Goal: Information Seeking & Learning: Learn about a topic

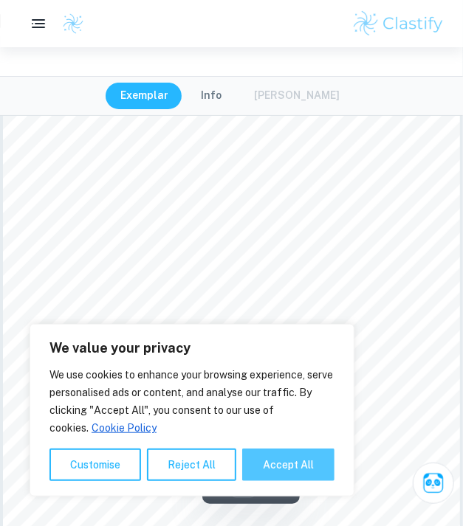
click at [250, 467] on button "Accept All" at bounding box center [288, 465] width 92 height 32
checkbox input "true"
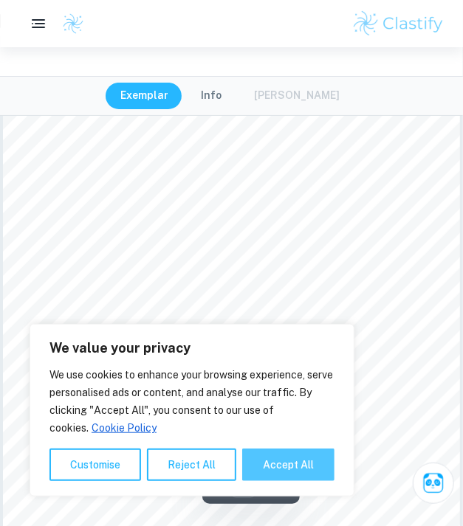
checkbox input "true"
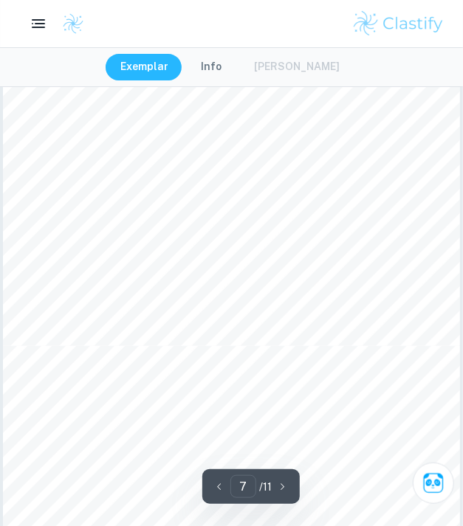
scroll to position [4047, 0]
type input "8"
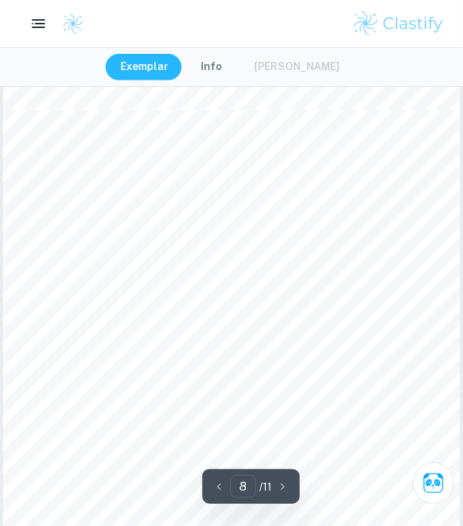
scroll to position [4315, 0]
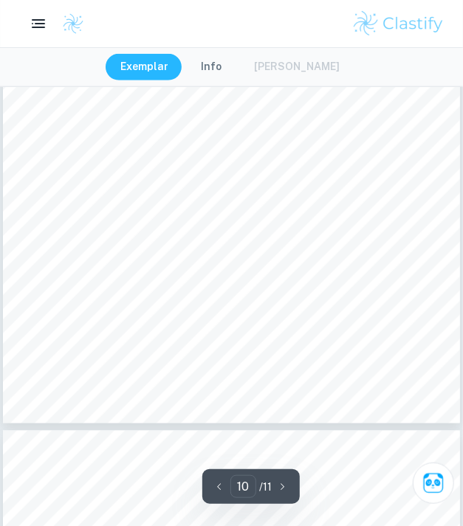
scroll to position [5916, 0]
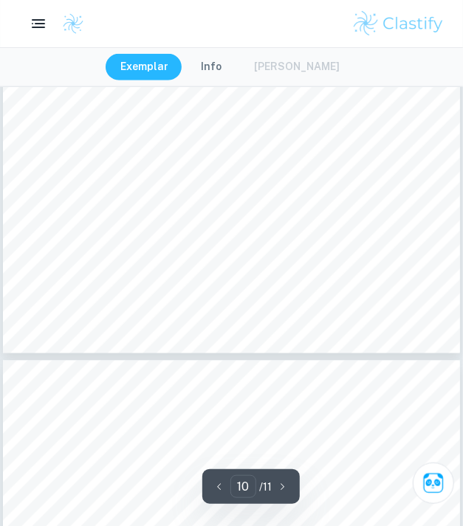
type input "11"
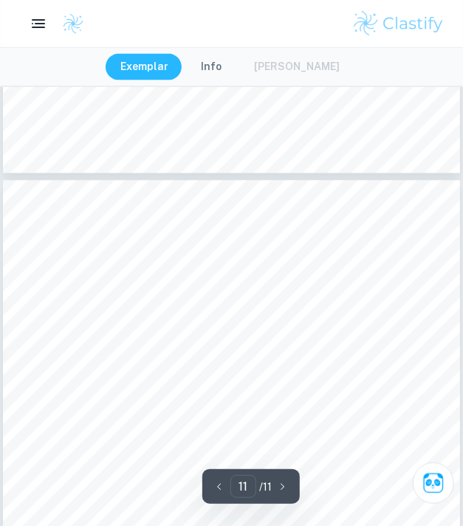
scroll to position [6396, 0]
